Goal: Task Accomplishment & Management: Use online tool/utility

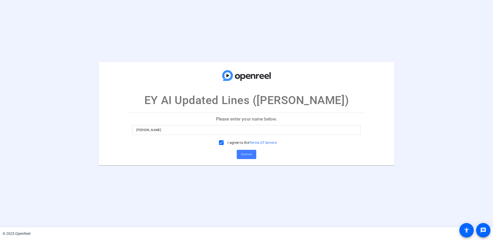
click at [248, 155] on span "Continue" at bounding box center [246, 154] width 11 height 8
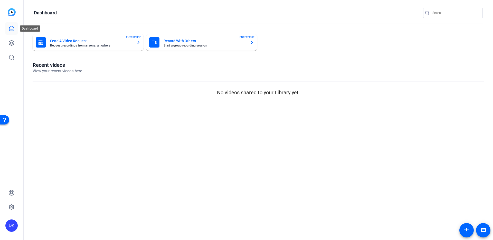
click at [16, 29] on link at bounding box center [11, 28] width 12 height 12
click at [14, 30] on icon at bounding box center [11, 28] width 5 height 5
click at [9, 43] on icon at bounding box center [11, 42] width 5 height 5
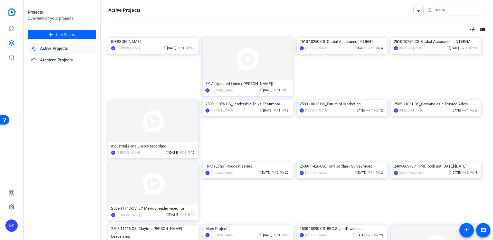
click at [50, 49] on link "Active Projects" at bounding box center [62, 48] width 68 height 11
click at [63, 48] on link "Active Projects" at bounding box center [62, 48] width 68 height 11
click at [65, 58] on link "Archived Projects" at bounding box center [62, 60] width 68 height 11
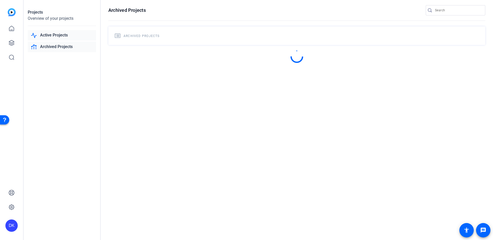
click at [59, 33] on link "Active Projects" at bounding box center [62, 35] width 68 height 11
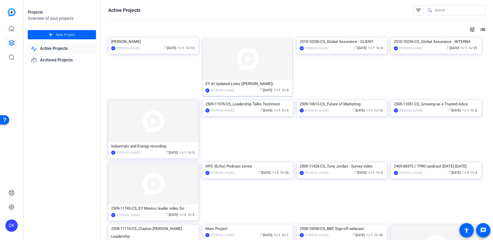
click at [251, 71] on img at bounding box center [248, 59] width 90 height 42
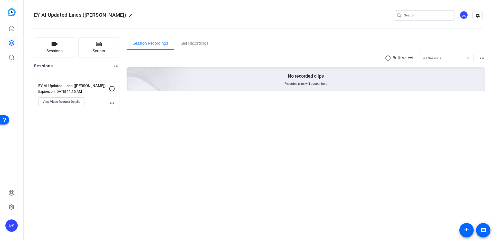
click at [112, 103] on mat-icon "more_horiz" at bounding box center [112, 103] width 6 height 6
click at [72, 100] on div at bounding box center [246, 120] width 493 height 240
click at [65, 100] on span "View Video Request Details" at bounding box center [61, 102] width 37 height 4
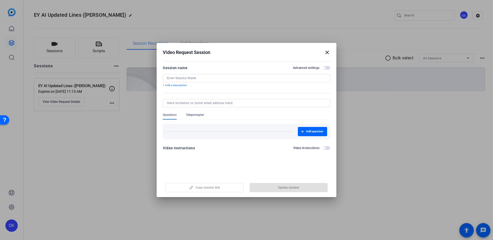
type input "EY AI Updated Lines ([PERSON_NAME])"
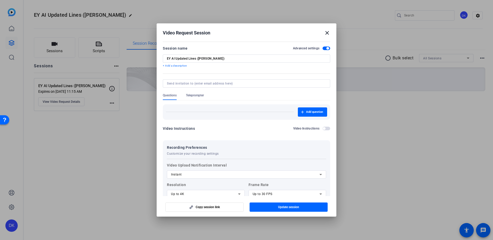
click at [327, 33] on mat-icon "close" at bounding box center [327, 33] width 6 height 6
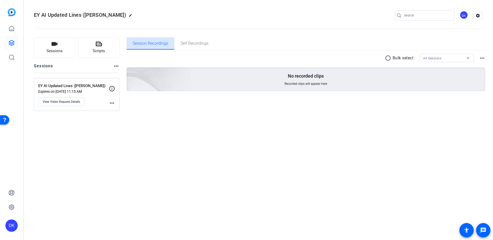
click at [161, 45] on span "Session Recordings" at bounding box center [150, 43] width 35 height 4
click at [73, 89] on p "Expires on Oct 11, 2025 @ 11:15 AM" at bounding box center [73, 91] width 71 height 4
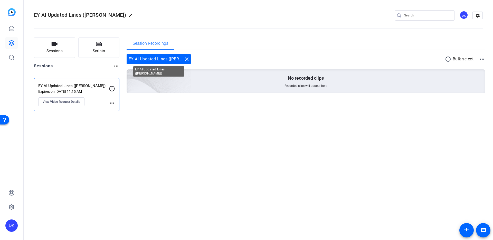
click at [153, 59] on div "EY AI Updated Lines (Christine Dobson) close" at bounding box center [159, 59] width 64 height 10
click at [138, 60] on div "EY AI Updated Lines (Christine Dobson) close" at bounding box center [159, 59] width 64 height 10
click at [113, 102] on mat-icon "more_horiz" at bounding box center [112, 103] width 6 height 6
click at [64, 100] on div at bounding box center [246, 120] width 493 height 240
drag, startPoint x: 69, startPoint y: 95, endPoint x: 68, endPoint y: 99, distance: 3.8
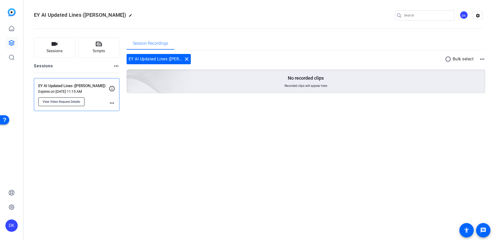
click at [69, 95] on div "EY AI Updated Lines (Christine Dobson) Expires on Oct 11, 2025 @ 11:15 AM View …" at bounding box center [73, 94] width 71 height 23
click at [67, 100] on span "View Video Request Details" at bounding box center [61, 102] width 37 height 4
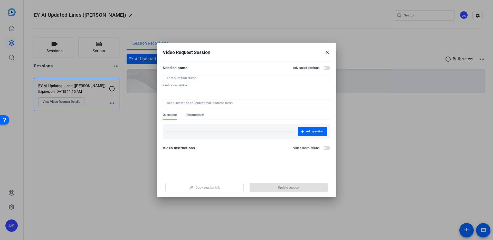
type input "EY AI Updated Lines ([PERSON_NAME])"
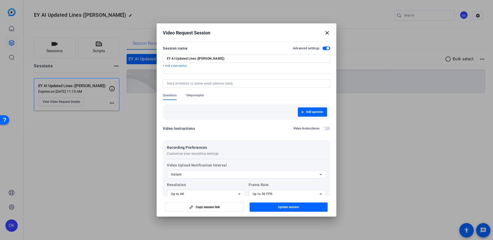
scroll to position [75, 0]
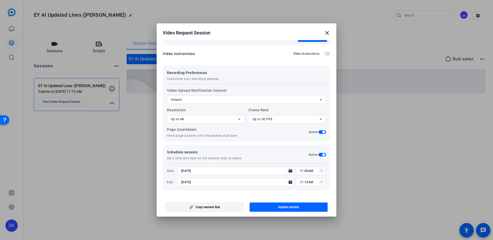
click at [214, 207] on span "Copy session link" at bounding box center [208, 207] width 24 height 4
click at [328, 55] on span "button" at bounding box center [326, 54] width 8 height 4
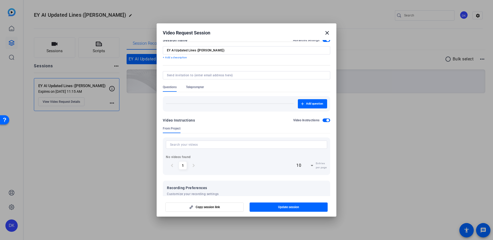
scroll to position [0, 0]
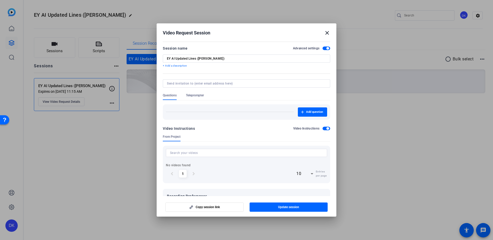
click at [325, 34] on mat-icon "close" at bounding box center [327, 33] width 6 height 6
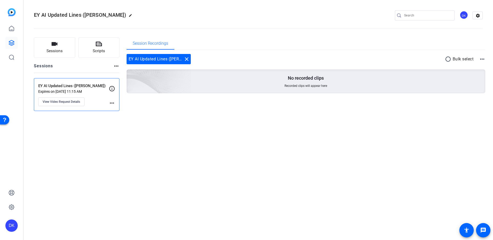
click at [75, 83] on p "EY AI Updated Lines ([PERSON_NAME])" at bounding box center [73, 86] width 71 height 6
click at [483, 59] on mat-icon "more_horiz" at bounding box center [482, 59] width 6 height 6
click at [364, 54] on div at bounding box center [246, 120] width 493 height 240
click at [64, 46] on button "Sessions" at bounding box center [54, 47] width 41 height 21
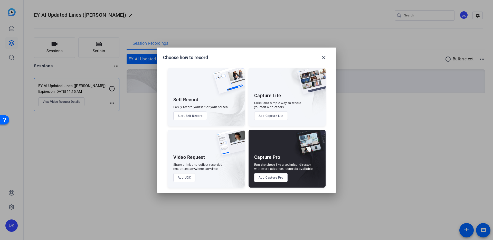
click at [270, 118] on button "Add Capture Lite" at bounding box center [271, 115] width 34 height 9
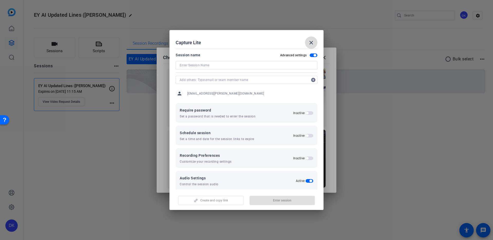
click at [312, 42] on mat-icon "close" at bounding box center [311, 43] width 6 height 6
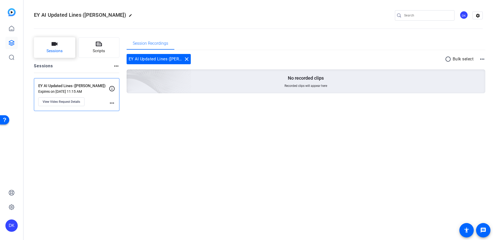
click at [67, 47] on button "Sessions" at bounding box center [54, 47] width 41 height 21
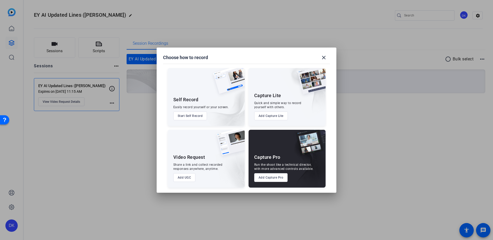
click at [276, 176] on button "Add Capture Pro" at bounding box center [271, 177] width 34 height 9
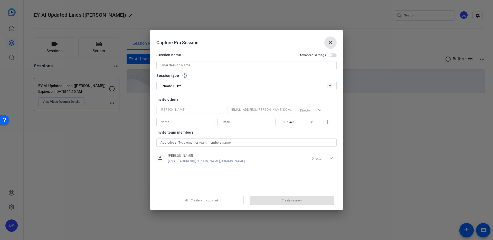
click at [330, 42] on mat-icon "close" at bounding box center [330, 43] width 6 height 6
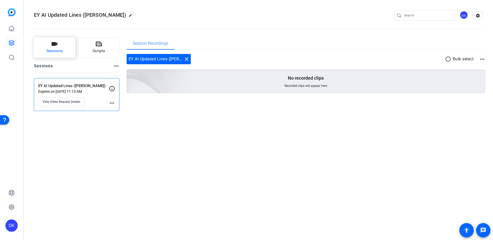
click at [51, 52] on span "Sessions" at bounding box center [54, 51] width 16 height 6
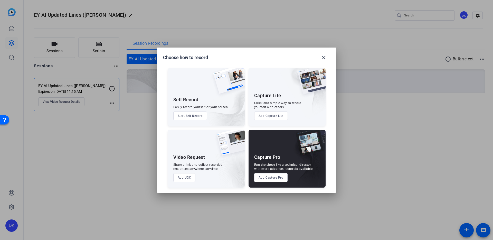
click at [268, 177] on button "Add Capture Pro" at bounding box center [271, 177] width 34 height 9
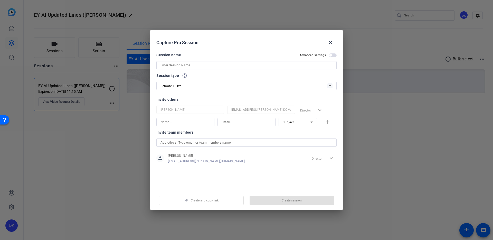
click at [246, 67] on input at bounding box center [246, 65] width 172 height 6
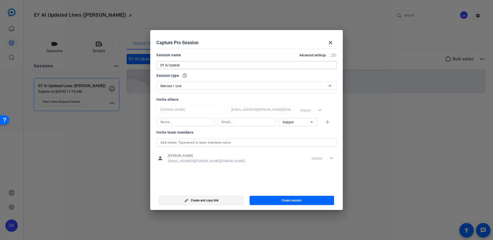
type input "EY Ai Update"
click at [215, 197] on span "button" at bounding box center [201, 200] width 84 height 12
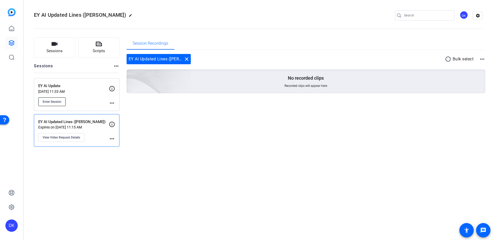
click at [58, 103] on span "Enter Session" at bounding box center [52, 102] width 19 height 4
click at [52, 49] on span "Sessions" at bounding box center [54, 51] width 16 height 6
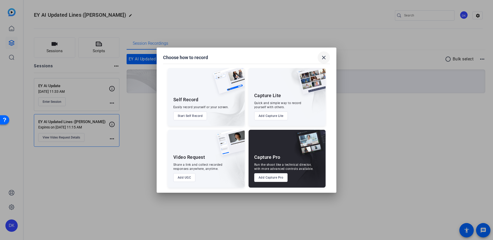
click at [323, 57] on mat-icon "close" at bounding box center [324, 57] width 6 height 6
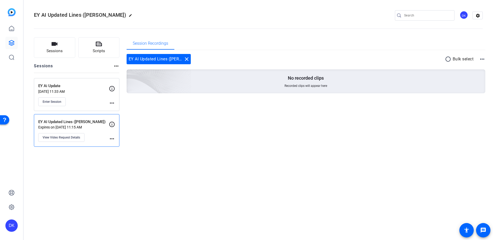
click at [71, 89] on p "Oct 10, 2025 @ 11:33 AM" at bounding box center [73, 91] width 71 height 4
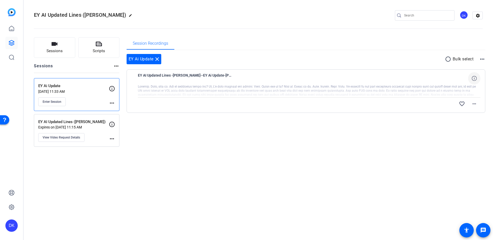
click at [471, 78] on span at bounding box center [474, 78] width 12 height 12
click at [313, 28] on openreel-divider-bar at bounding box center [258, 27] width 449 height 16
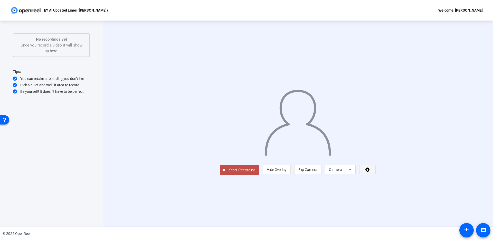
click at [370, 172] on icon at bounding box center [367, 169] width 6 height 5
click at [454, 205] on div at bounding box center [246, 120] width 493 height 240
click at [114, 168] on div "Start Recording person Hide Overlay flip Flip Camera Camera" at bounding box center [298, 124] width 390 height 206
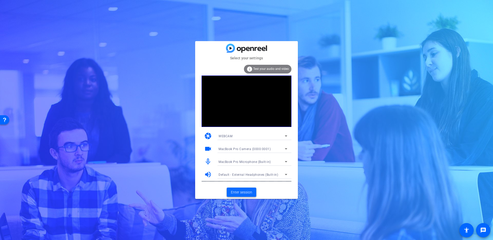
click at [251, 187] on span at bounding box center [242, 192] width 30 height 12
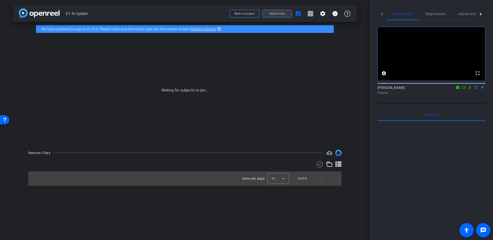
click at [284, 13] on span "Send invite" at bounding box center [277, 14] width 15 height 4
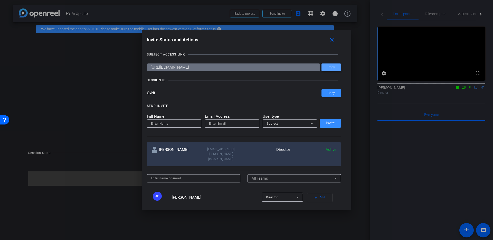
click at [334, 68] on span "Copy" at bounding box center [331, 67] width 7 height 4
click at [152, 93] on input "GxNi" at bounding box center [234, 93] width 175 height 8
click at [333, 67] on span "Copy" at bounding box center [331, 67] width 7 height 4
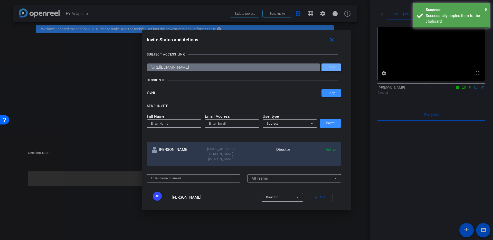
click at [333, 67] on span "Copy" at bounding box center [331, 67] width 7 height 4
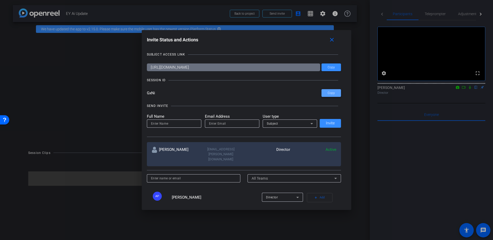
click at [334, 93] on span "Copy" at bounding box center [331, 93] width 7 height 4
click at [333, 41] on mat-icon "close" at bounding box center [332, 40] width 6 height 6
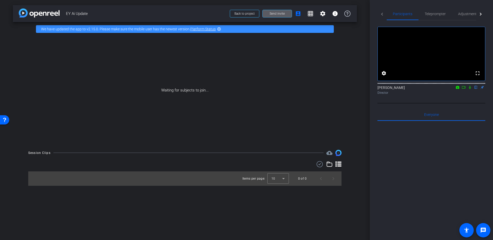
click at [280, 15] on span "Send invite" at bounding box center [277, 14] width 15 height 4
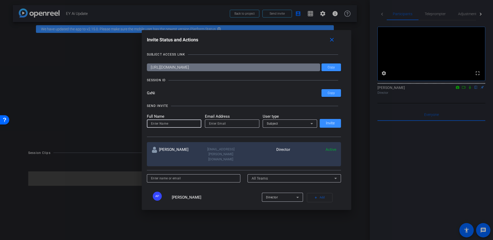
click at [189, 122] on input at bounding box center [174, 123] width 46 height 6
type input "[PERSON_NAME]"
click at [239, 124] on input "email" at bounding box center [232, 123] width 46 height 6
paste input "[PERSON_NAME][EMAIL_ADDRESS][PERSON_NAME][DOMAIN_NAME]"
type input "[PERSON_NAME][EMAIL_ADDRESS][PERSON_NAME][DOMAIN_NAME]"
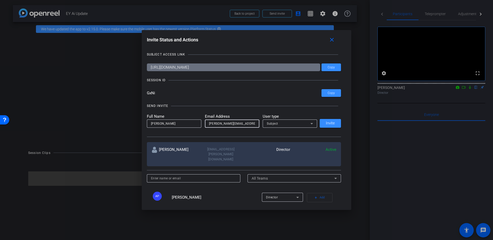
click at [287, 126] on div "Subject" at bounding box center [289, 123] width 44 height 6
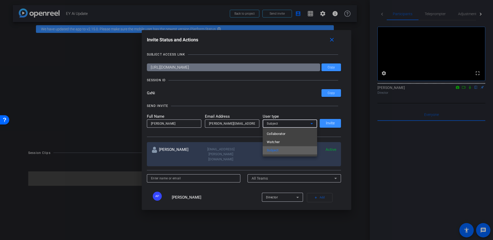
click at [281, 149] on mat-option "Subject" at bounding box center [290, 150] width 54 height 8
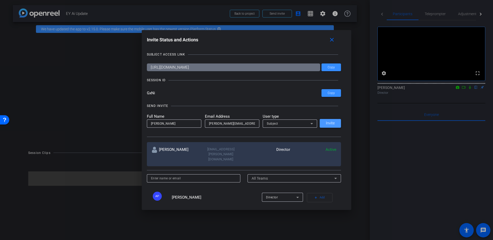
click at [330, 124] on span "Invite" at bounding box center [330, 123] width 9 height 4
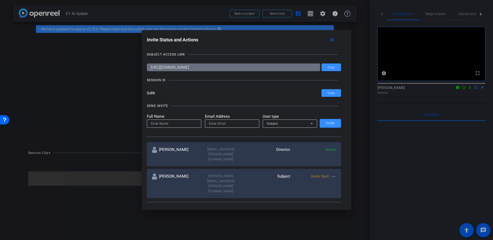
click at [332, 173] on mat-icon "more_horiz" at bounding box center [333, 176] width 6 height 6
drag, startPoint x: 306, startPoint y: 159, endPoint x: 300, endPoint y: 161, distance: 6.7
click at [306, 159] on div at bounding box center [246, 120] width 493 height 240
click at [332, 40] on mat-icon "close" at bounding box center [332, 40] width 6 height 6
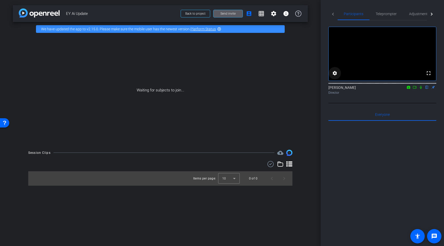
click at [333, 76] on mat-icon "settings" at bounding box center [334, 73] width 6 height 6
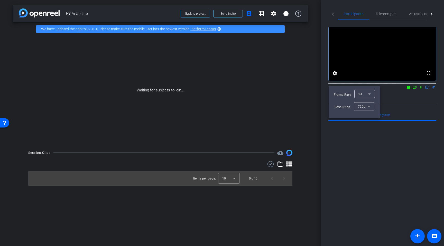
click at [360, 104] on div "720p" at bounding box center [363, 106] width 10 height 6
click at [394, 153] on div at bounding box center [222, 123] width 444 height 246
click at [427, 135] on div at bounding box center [222, 123] width 444 height 246
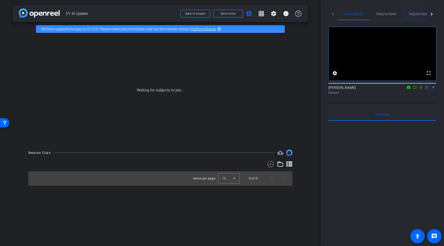
click at [421, 13] on span "Adjustments" at bounding box center [419, 14] width 20 height 4
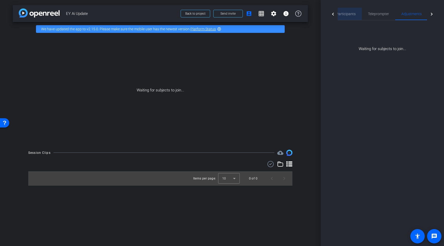
click at [349, 14] on span "Participants" at bounding box center [346, 14] width 20 height 4
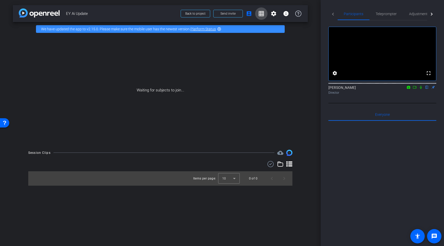
click at [264, 13] on span at bounding box center [261, 13] width 12 height 12
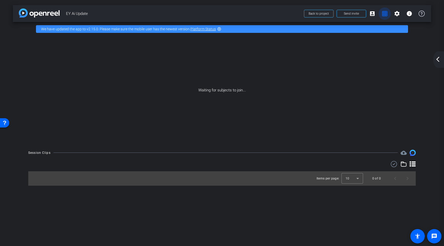
click at [385, 15] on mat-icon "grid_on" at bounding box center [384, 14] width 6 height 6
click at [443, 59] on div "arrow_back_ios_new arrow_forward_ios" at bounding box center [438, 59] width 11 height 16
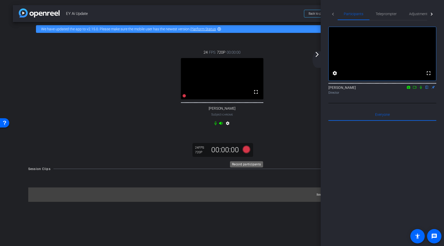
click at [247, 153] on icon at bounding box center [246, 149] width 8 height 8
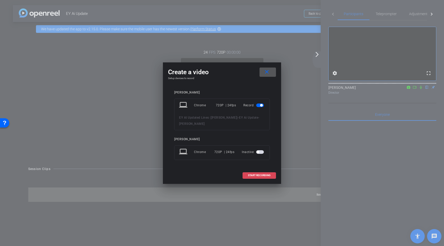
click at [269, 175] on span "START RECORDING" at bounding box center [259, 175] width 23 height 3
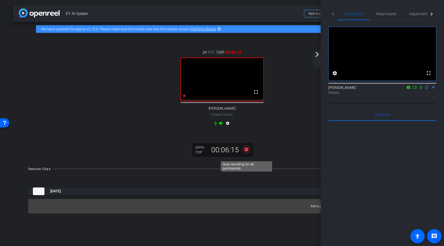
click at [247, 153] on icon at bounding box center [246, 149] width 8 height 8
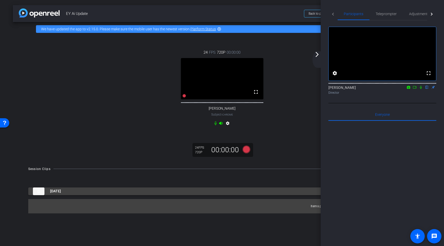
click at [93, 195] on mat-panel-title "[DATE]" at bounding box center [195, 191] width 325 height 8
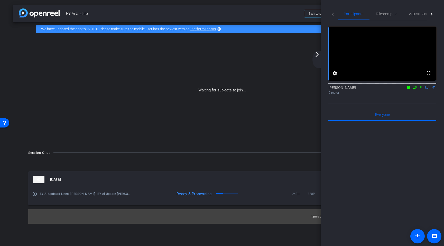
click at [291, 118] on div "Waiting for subjects to join..." at bounding box center [222, 90] width 418 height 109
click at [316, 56] on mat-icon "arrow_forward_ios" at bounding box center [317, 54] width 6 height 6
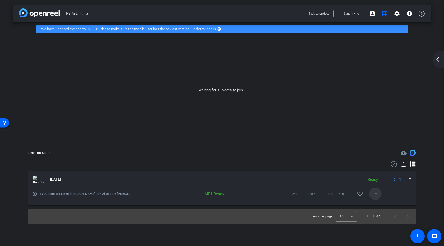
click at [379, 193] on span at bounding box center [375, 194] width 12 height 12
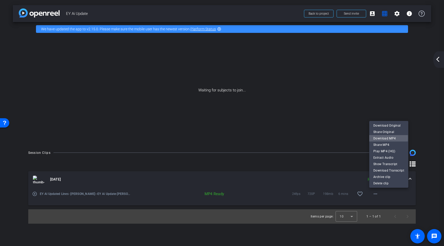
click at [385, 138] on span "Download MP4" at bounding box center [388, 138] width 31 height 6
